Goal: Transaction & Acquisition: Purchase product/service

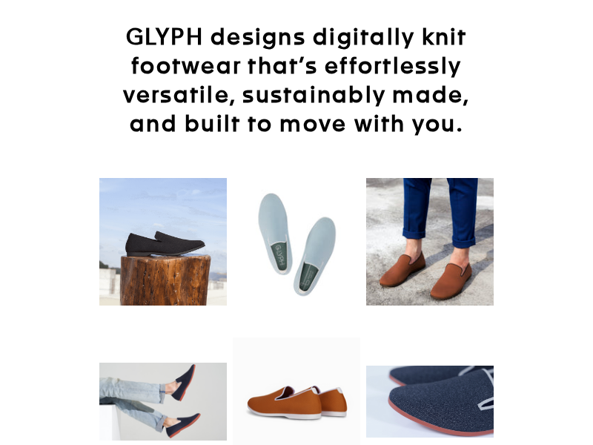
scroll to position [93, 0]
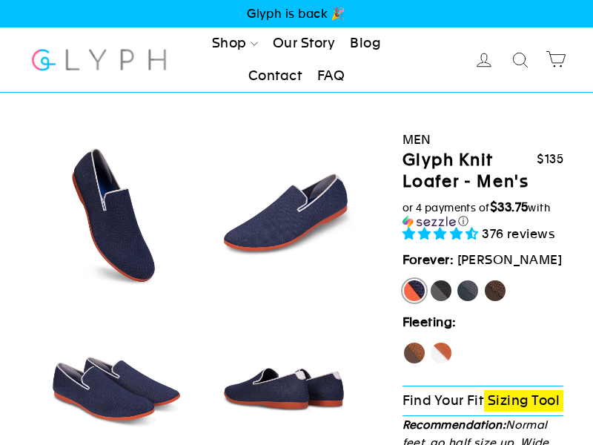
select select "highest-rating"
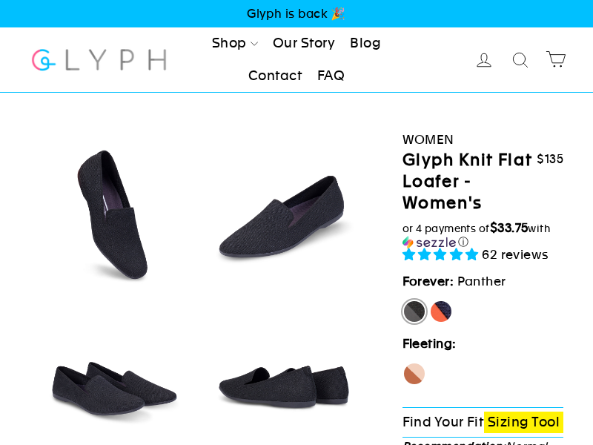
select select "highest-rating"
